Goal: Navigation & Orientation: Find specific page/section

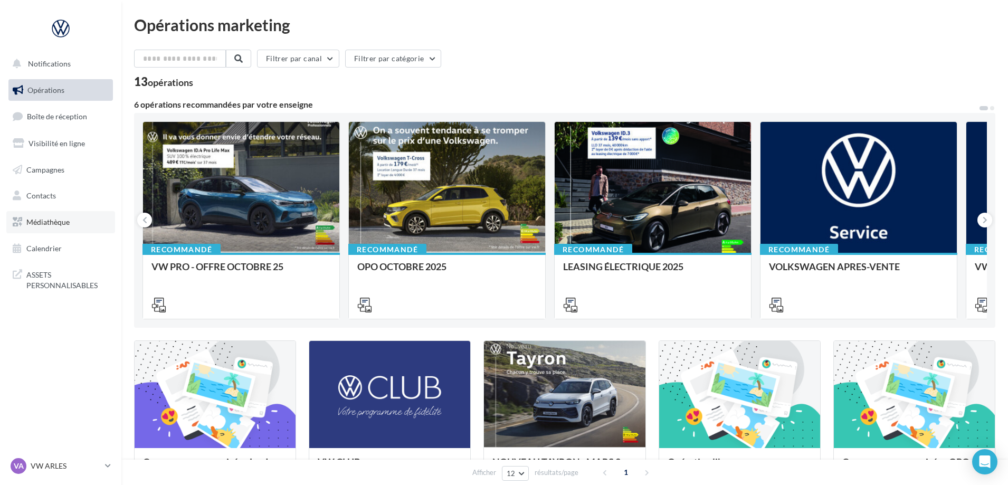
click at [61, 229] on link "Médiathèque" at bounding box center [60, 222] width 109 height 22
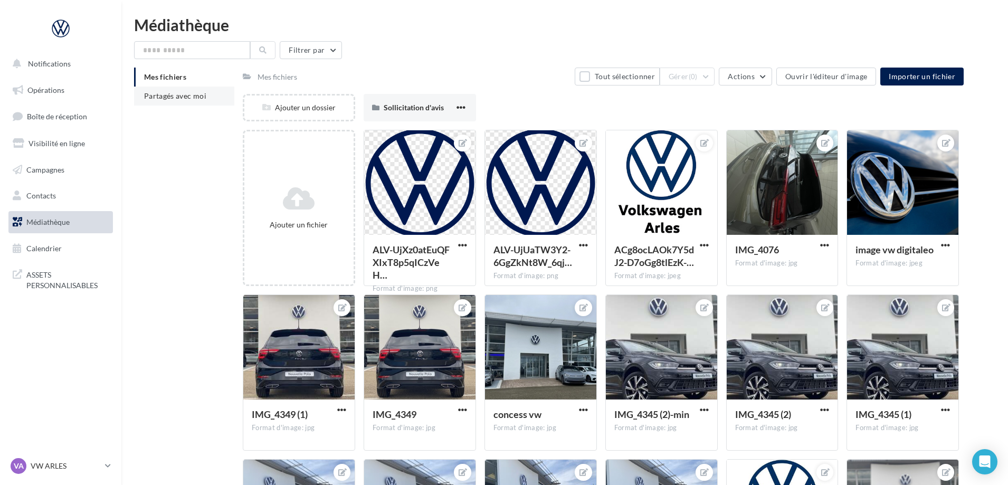
click at [192, 96] on span "Partagés avec moi" at bounding box center [175, 95] width 62 height 9
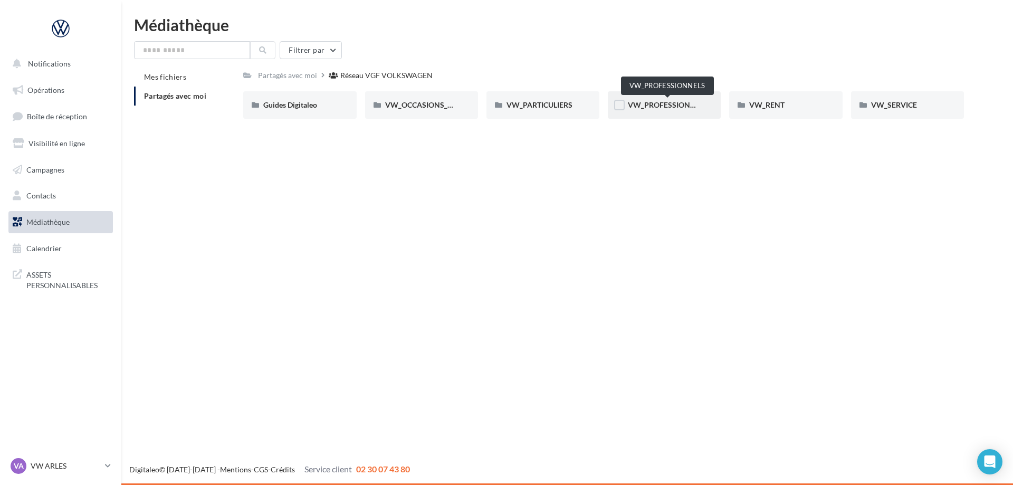
click at [657, 105] on span "VW_PROFESSIONNELS" at bounding box center [668, 104] width 80 height 9
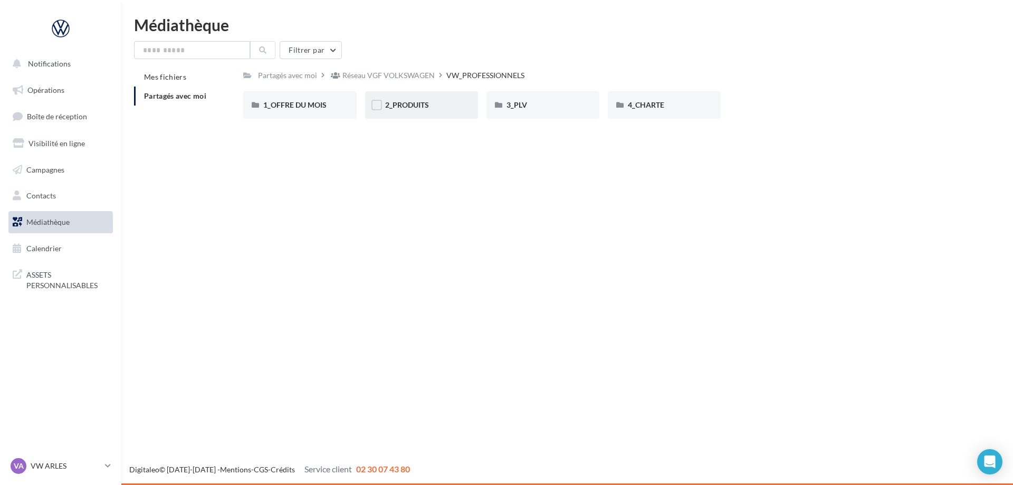
click at [435, 107] on div "2_PRODUITS" at bounding box center [421, 105] width 73 height 11
click at [413, 106] on div "RS" at bounding box center [421, 105] width 73 height 11
